Goal: Task Accomplishment & Management: Use online tool/utility

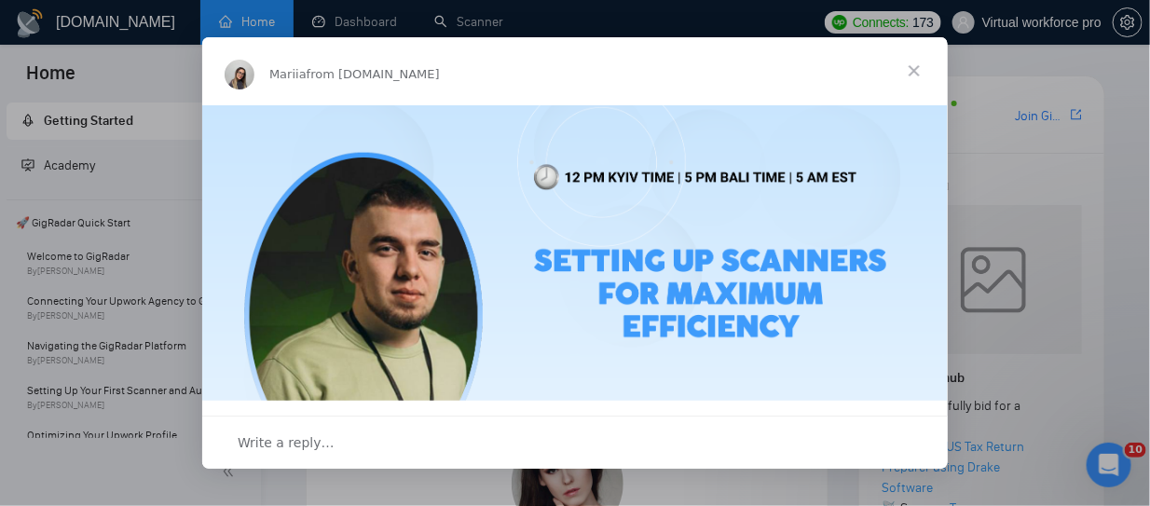
click at [914, 73] on span "Close" at bounding box center [914, 70] width 67 height 67
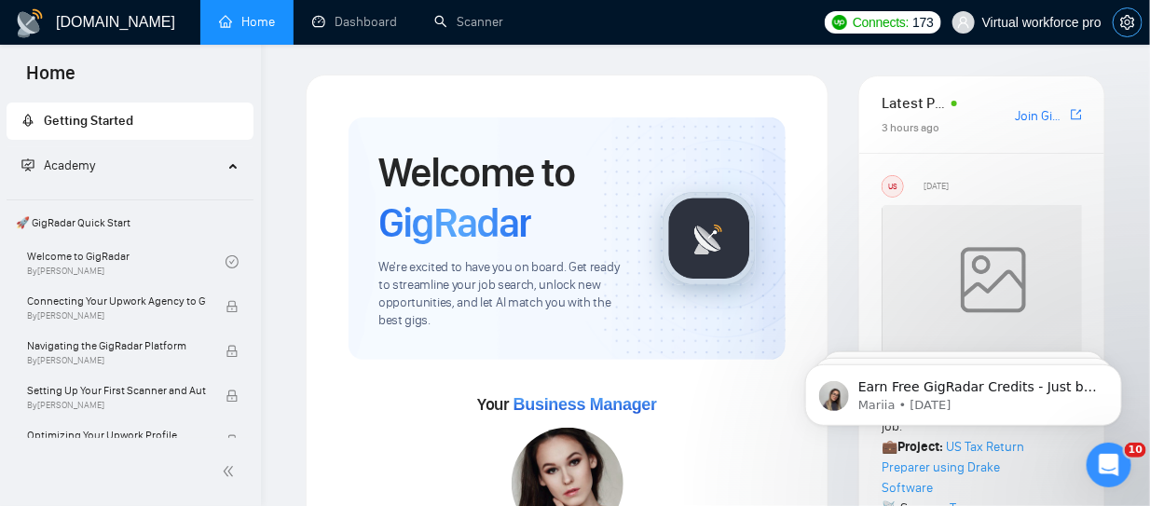
click at [1123, 28] on icon "setting" at bounding box center [1127, 22] width 15 height 15
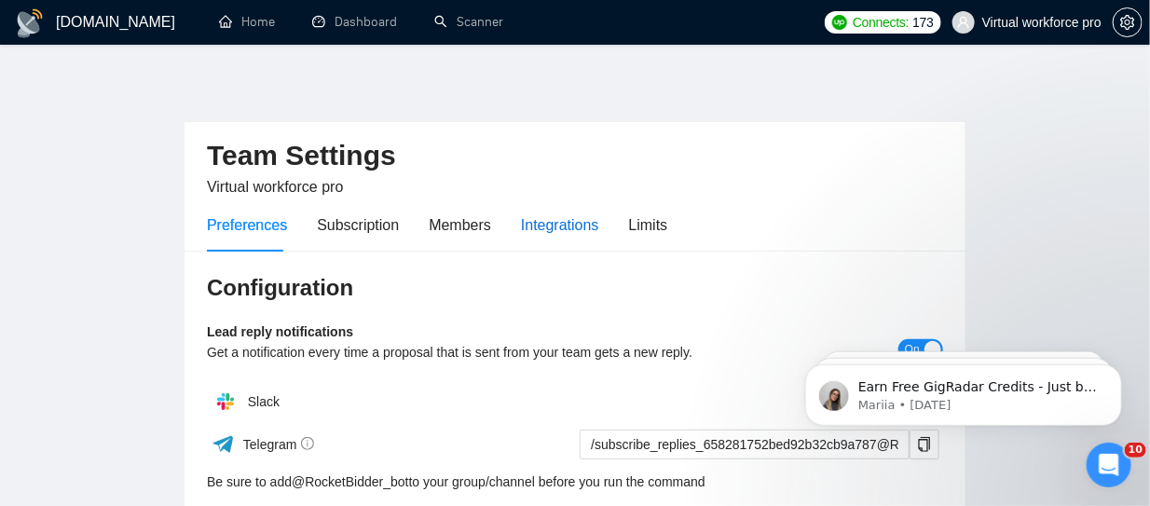
click at [521, 218] on div "Integrations" at bounding box center [560, 224] width 78 height 23
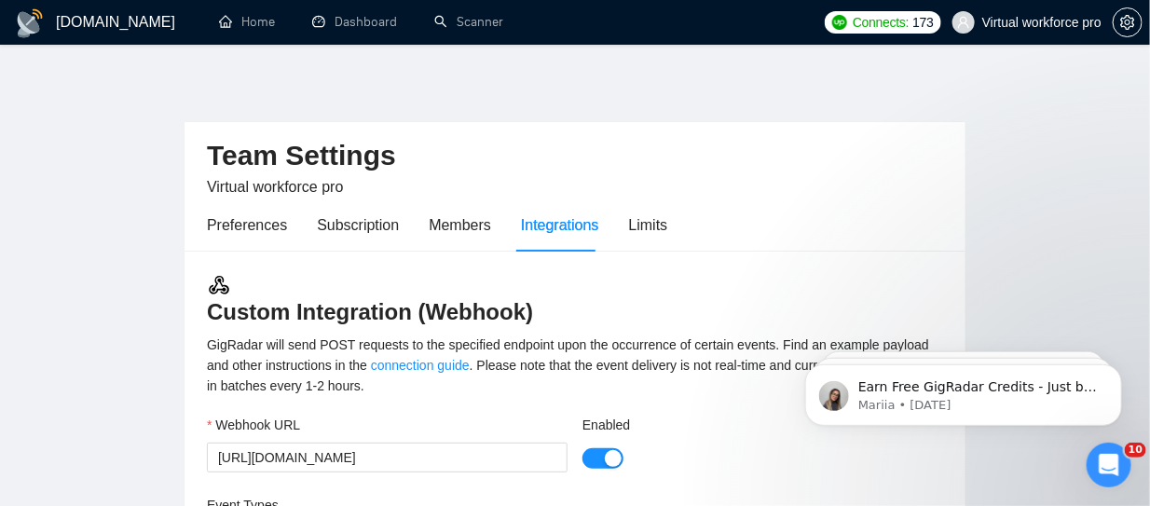
scroll to position [93, 0]
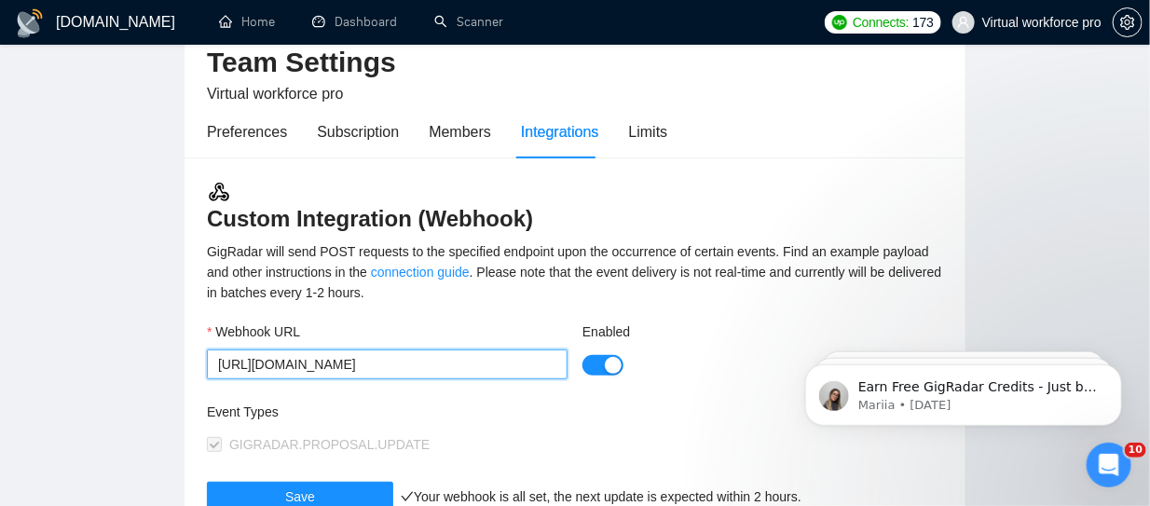
click at [382, 365] on input "[URL][DOMAIN_NAME]" at bounding box center [387, 365] width 361 height 30
click at [382, 364] on input "[URL][DOMAIN_NAME]" at bounding box center [387, 365] width 361 height 30
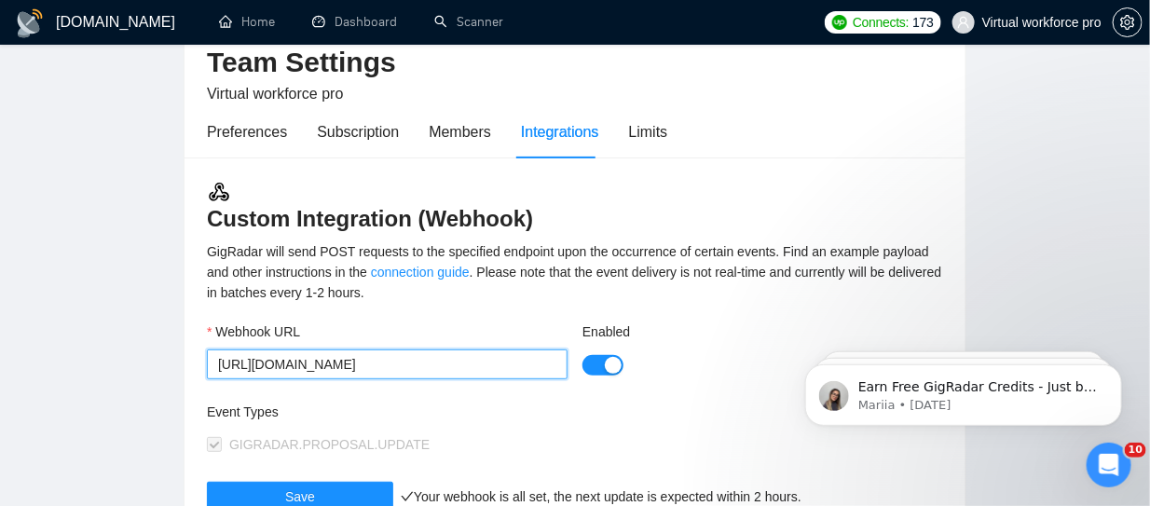
click at [382, 367] on input "[URL][DOMAIN_NAME]" at bounding box center [387, 365] width 361 height 30
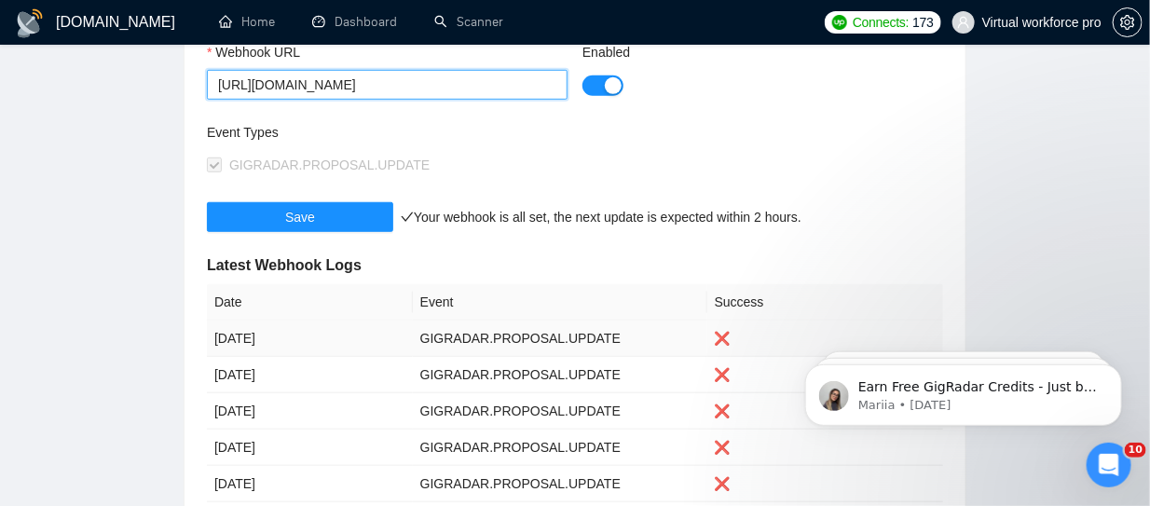
scroll to position [186, 0]
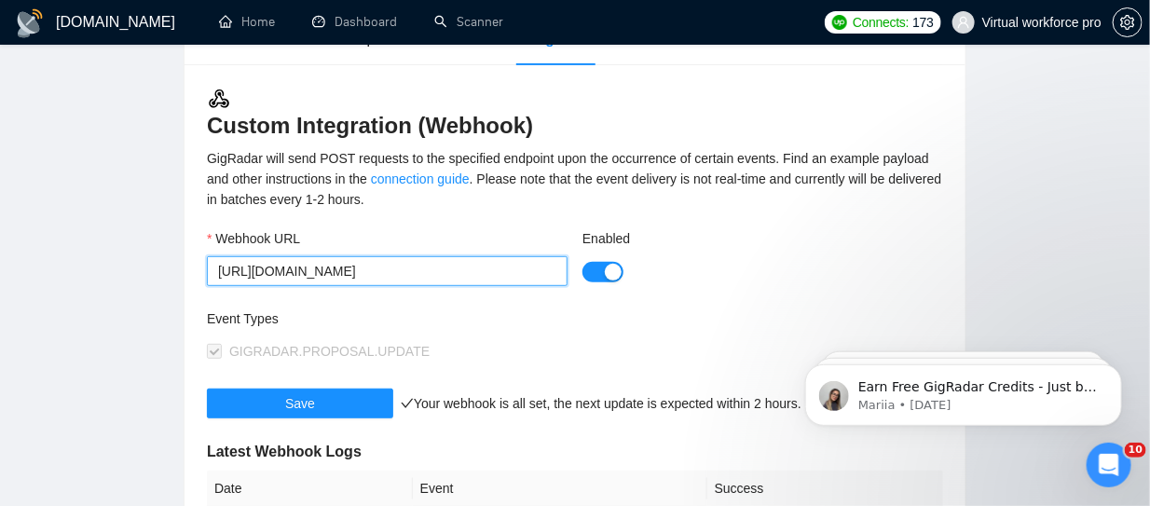
click at [422, 269] on input "[URL][DOMAIN_NAME]" at bounding box center [387, 271] width 361 height 30
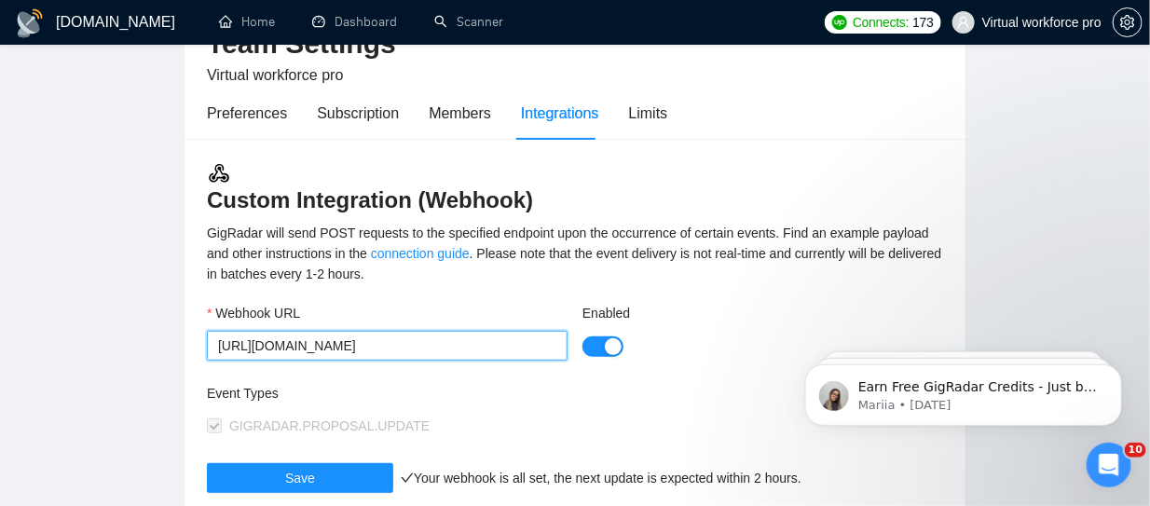
scroll to position [0, 0]
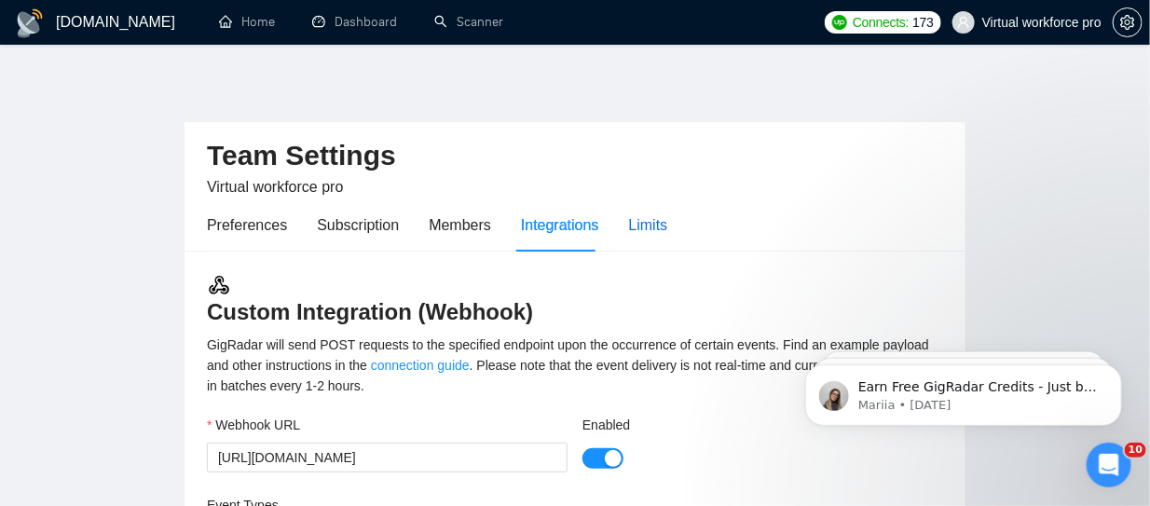
click at [652, 227] on div "Limits" at bounding box center [648, 224] width 39 height 23
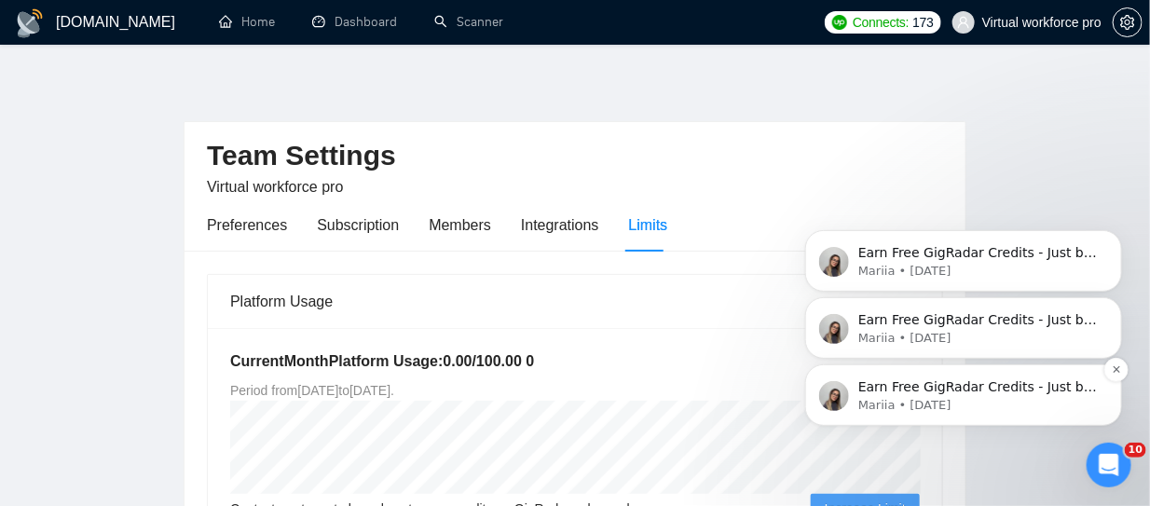
scroll to position [205, 0]
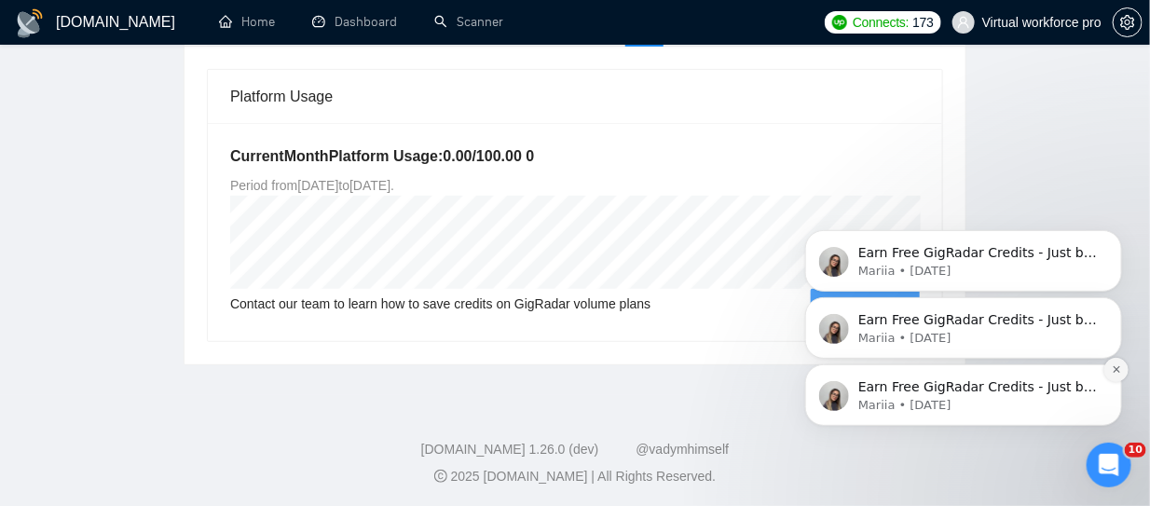
click at [1118, 368] on icon "Dismiss notification" at bounding box center [1116, 369] width 10 height 10
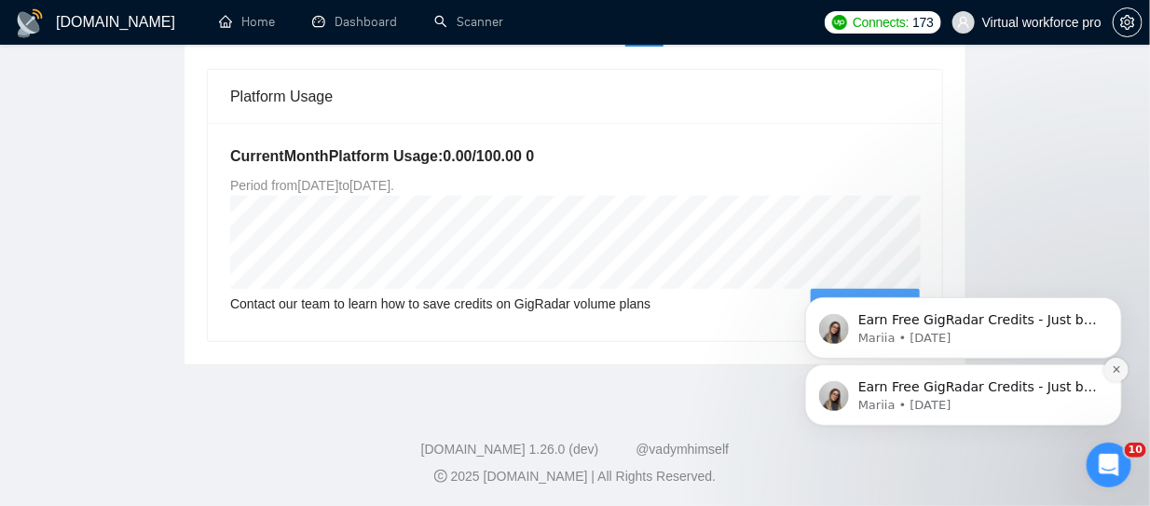
click at [1112, 364] on icon "Dismiss notification" at bounding box center [1116, 369] width 10 height 10
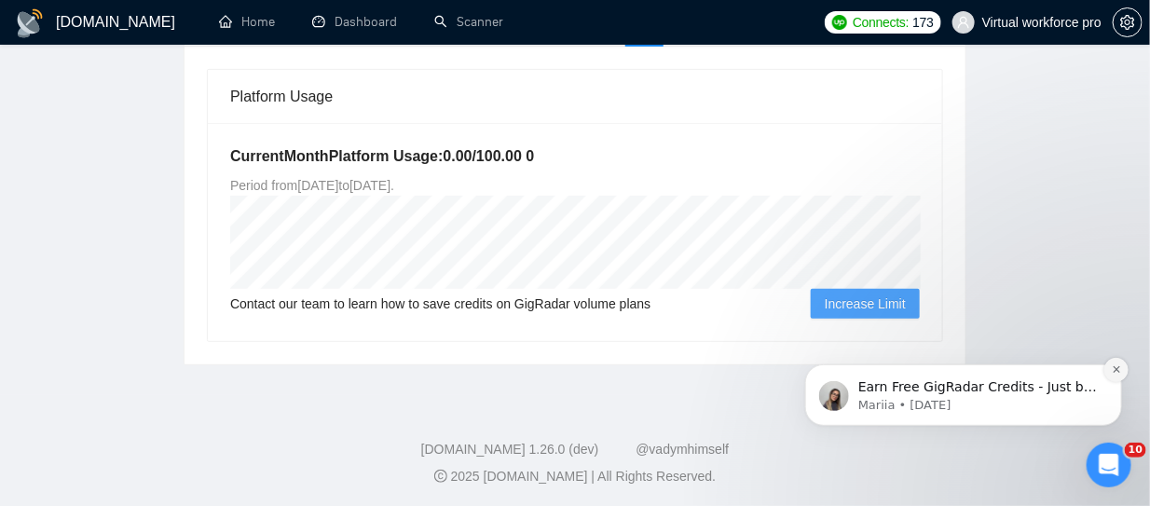
click at [1115, 364] on icon "Dismiss notification" at bounding box center [1116, 369] width 10 height 10
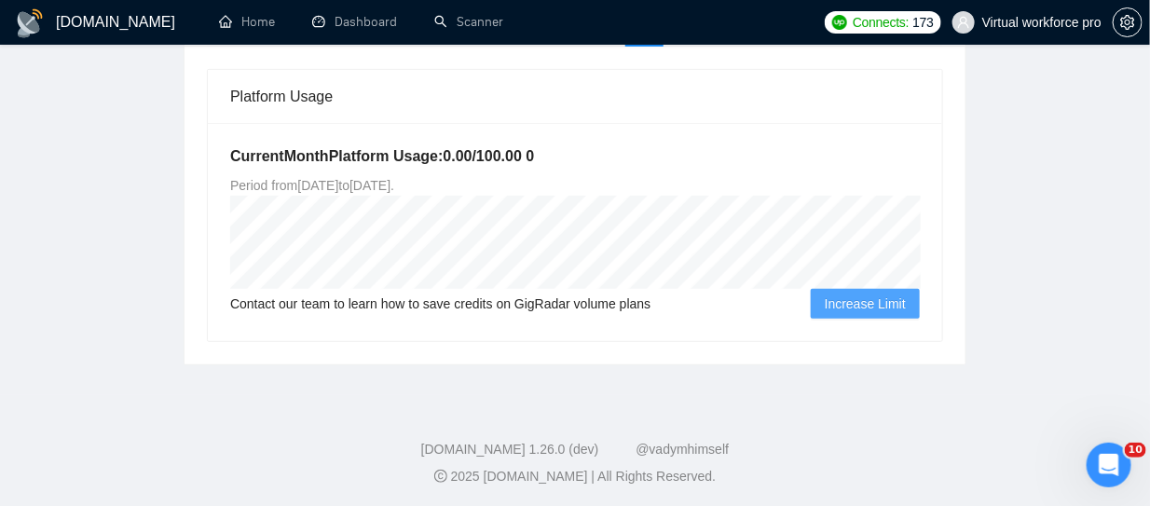
scroll to position [0, 0]
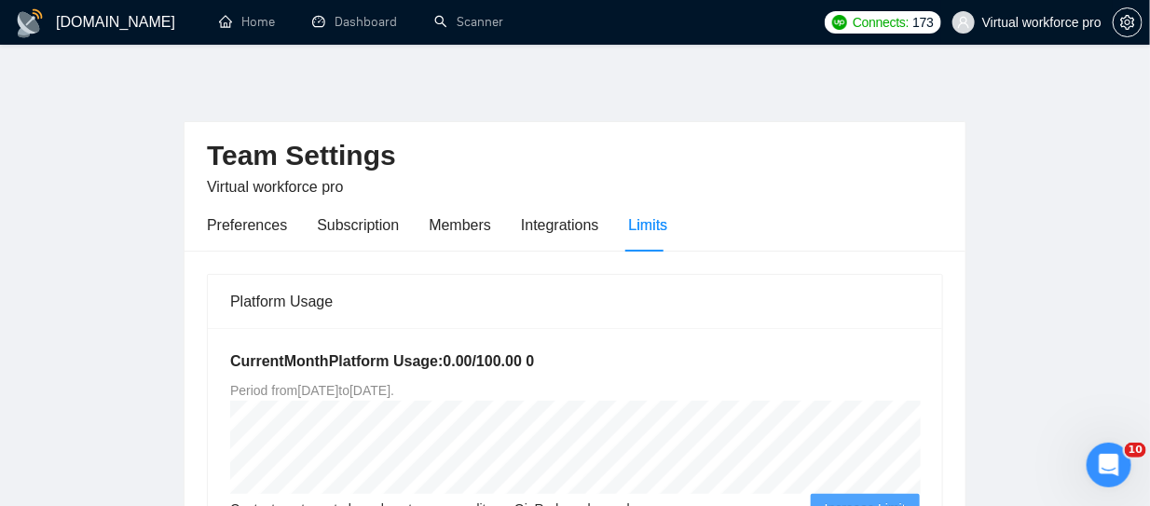
click at [1024, 22] on span "Virtual workforce pro" at bounding box center [1041, 22] width 119 height 0
click at [364, 30] on link "Dashboard" at bounding box center [354, 22] width 85 height 16
